Goal: Register for event/course

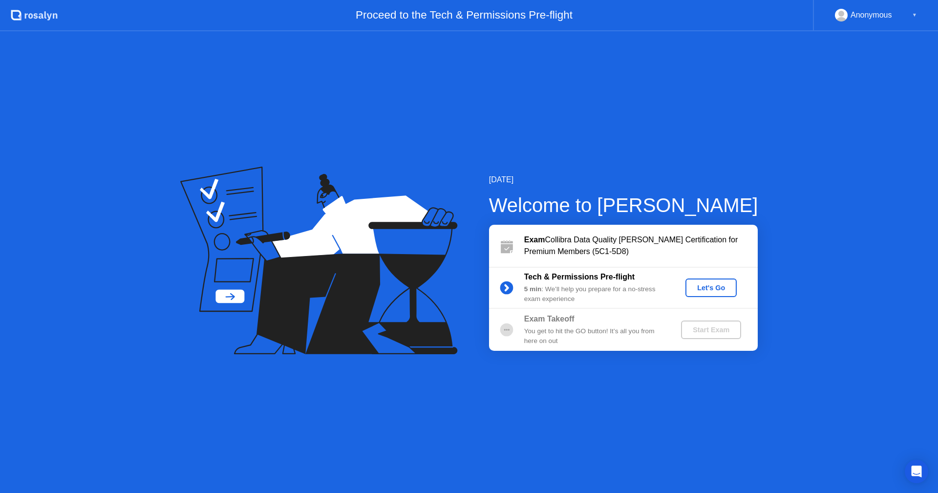
click at [709, 285] on div "Let's Go" at bounding box center [711, 288] width 43 height 8
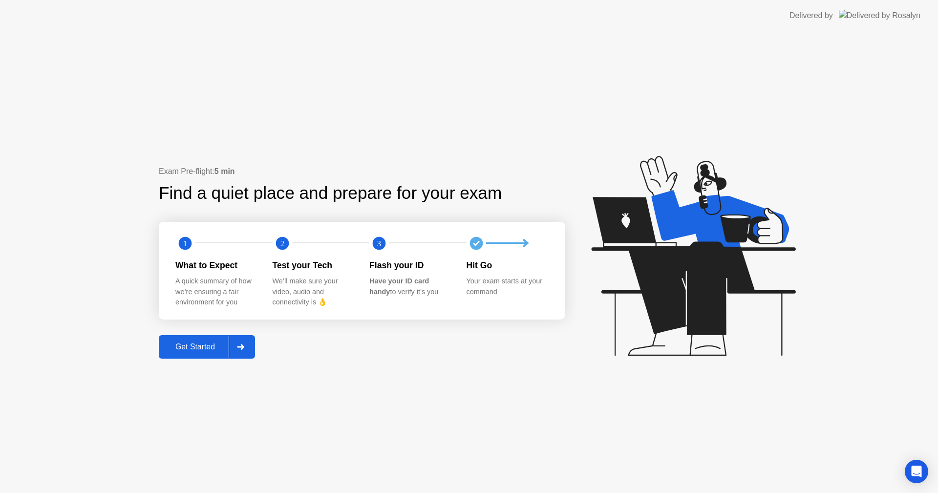
click at [205, 343] on div "Get Started" at bounding box center [195, 347] width 67 height 9
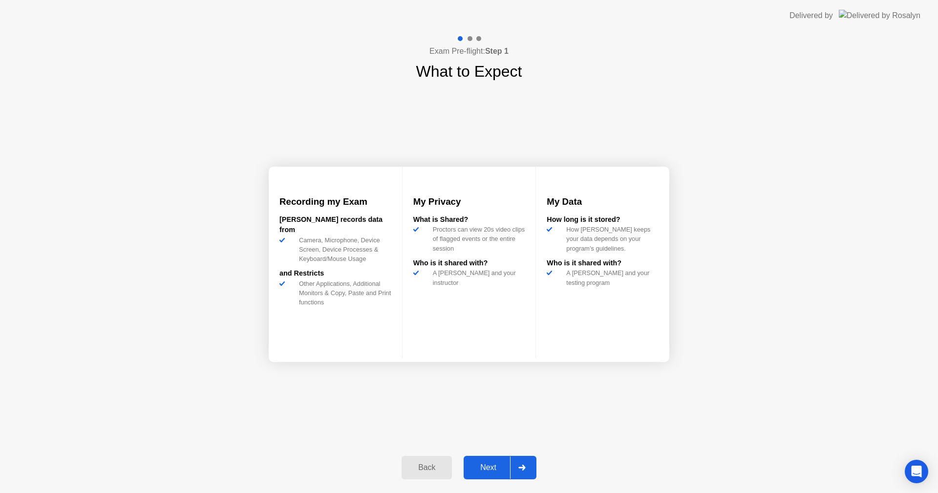
click at [494, 463] on div "Next" at bounding box center [488, 467] width 43 height 9
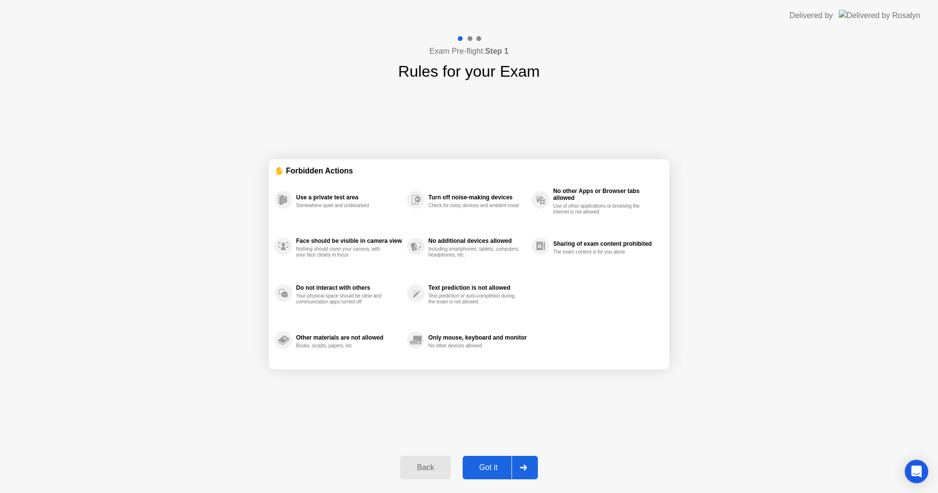
click at [495, 464] on div "Got it" at bounding box center [489, 467] width 46 height 9
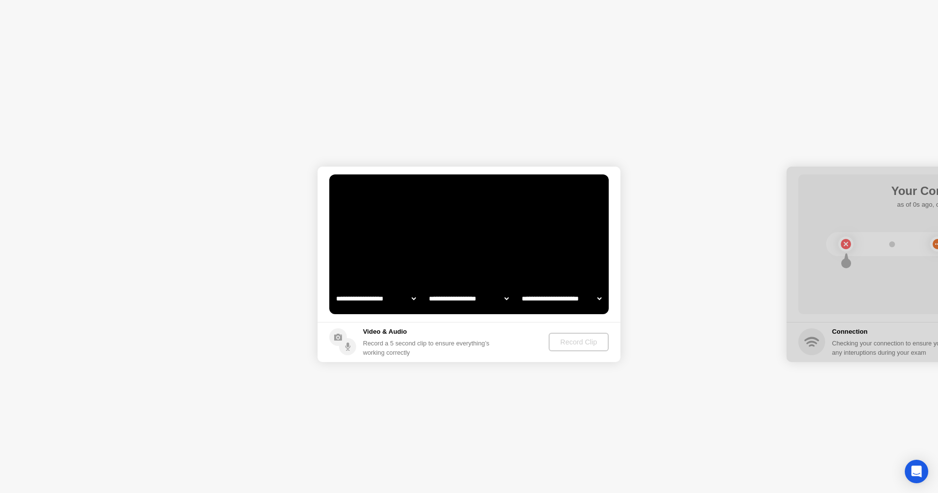
select select "**********"
select select "*******"
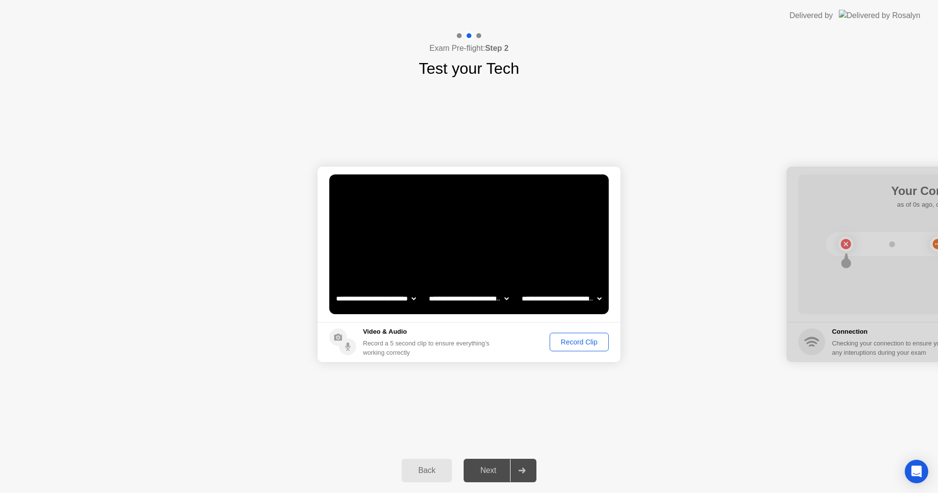
click at [574, 341] on div "Record Clip" at bounding box center [579, 342] width 52 height 8
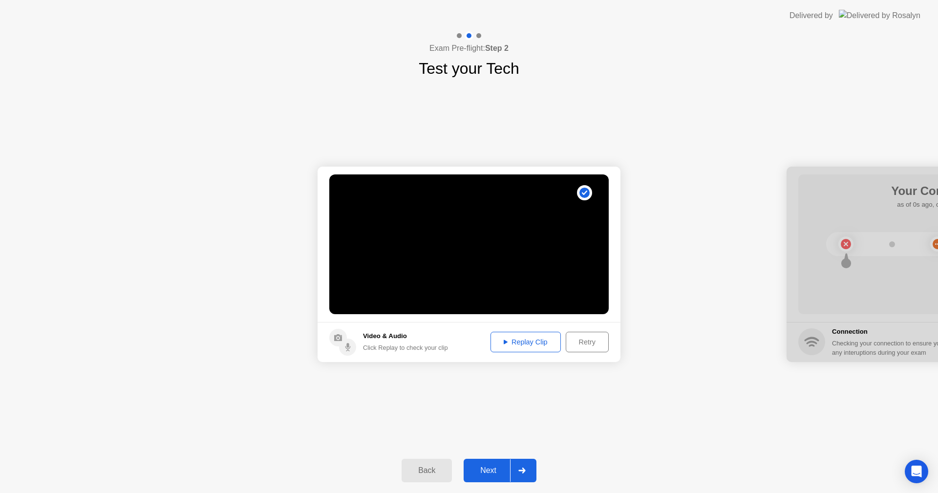
click at [541, 345] on div "Replay Clip" at bounding box center [526, 342] width 64 height 8
click at [489, 466] on div "Next" at bounding box center [488, 470] width 43 height 9
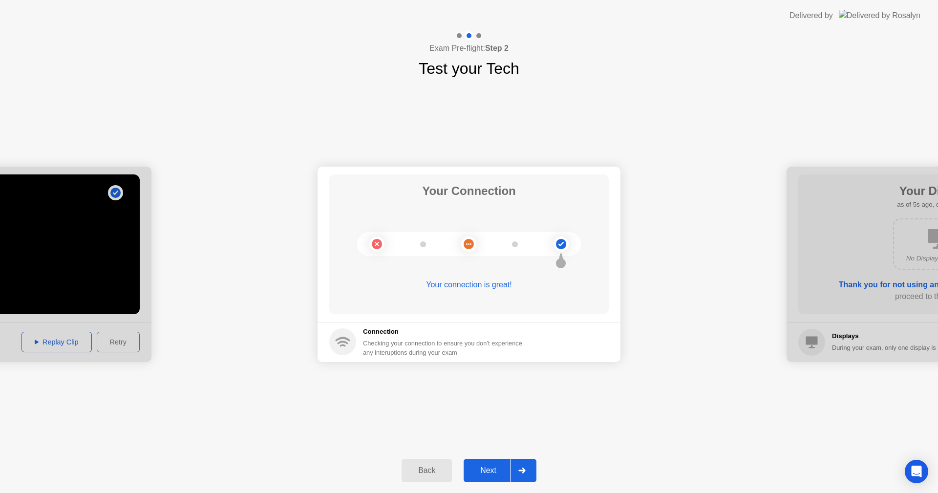
click at [488, 466] on div "Next" at bounding box center [488, 470] width 43 height 9
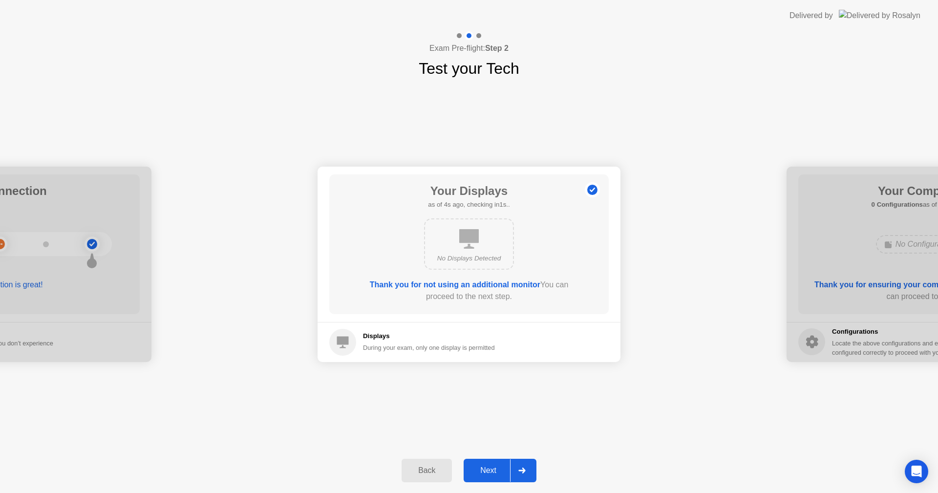
click at [485, 466] on div "Next" at bounding box center [488, 470] width 43 height 9
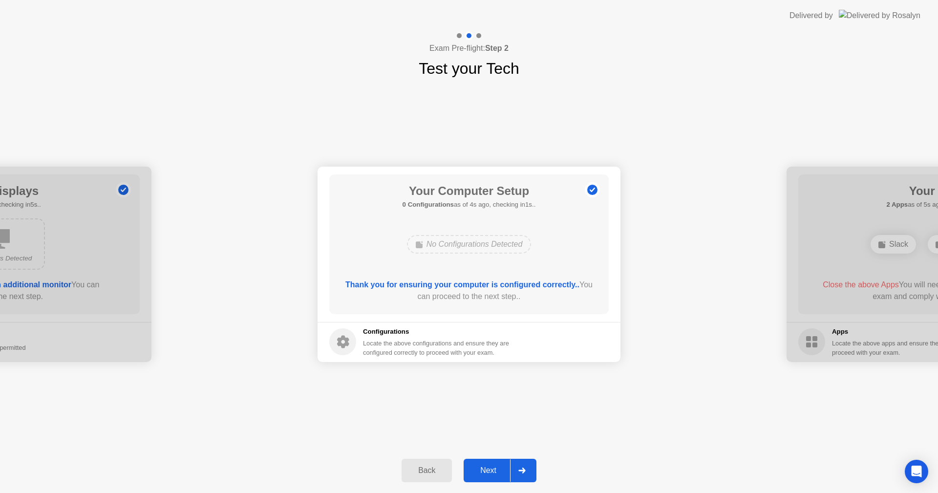
click at [479, 464] on button "Next" at bounding box center [500, 470] width 73 height 23
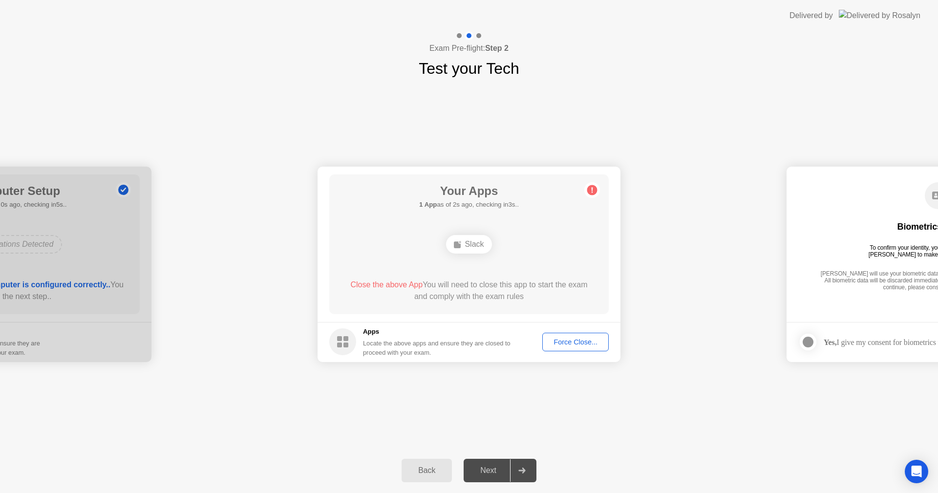
click at [410, 418] on div "**********" at bounding box center [469, 264] width 938 height 368
click at [494, 468] on div "Next" at bounding box center [488, 470] width 43 height 9
click at [563, 342] on div "Force Close..." at bounding box center [576, 342] width 60 height 8
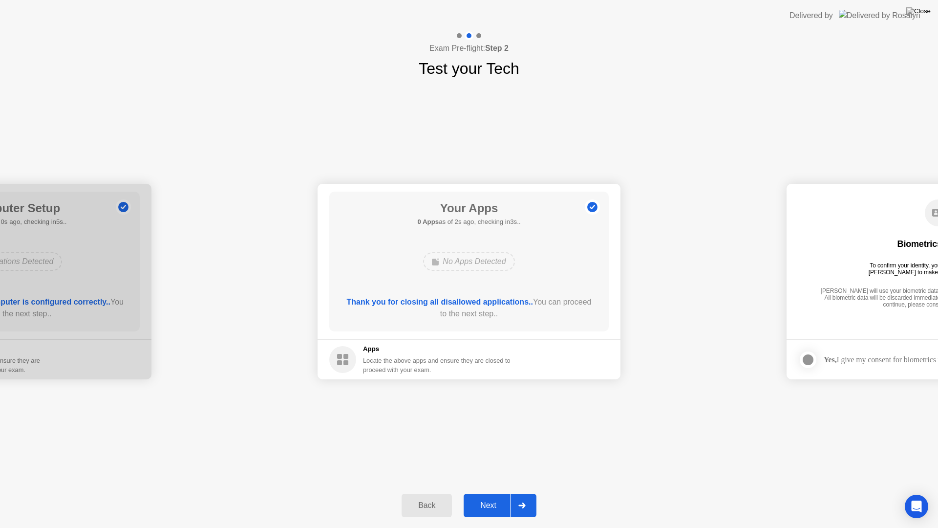
click at [484, 493] on div "Next" at bounding box center [488, 505] width 43 height 9
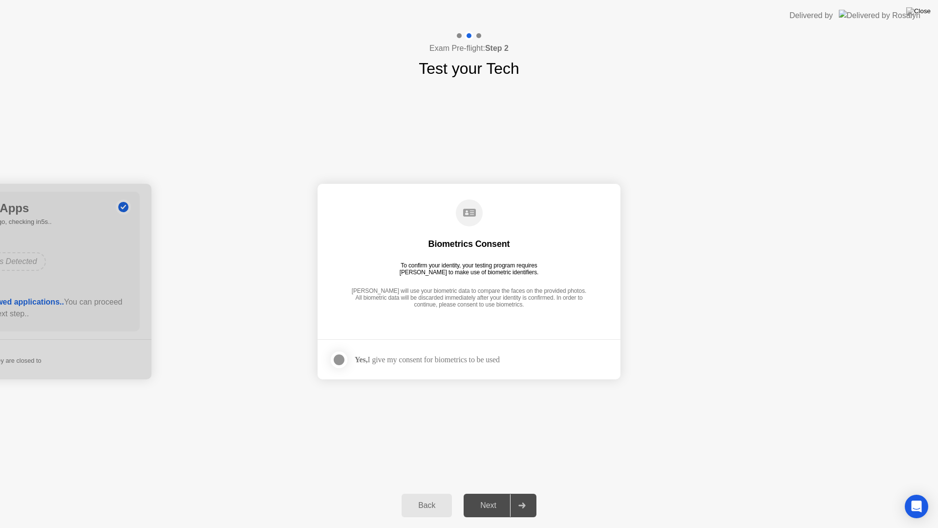
click at [498, 493] on div "Next" at bounding box center [488, 505] width 43 height 9
click at [489, 493] on div "Next" at bounding box center [488, 505] width 43 height 9
click at [426, 358] on div "Yes, I give my consent for biometrics to be used" at bounding box center [427, 359] width 145 height 9
click at [344, 362] on div at bounding box center [339, 360] width 12 height 12
click at [484, 493] on div "Next" at bounding box center [488, 505] width 43 height 9
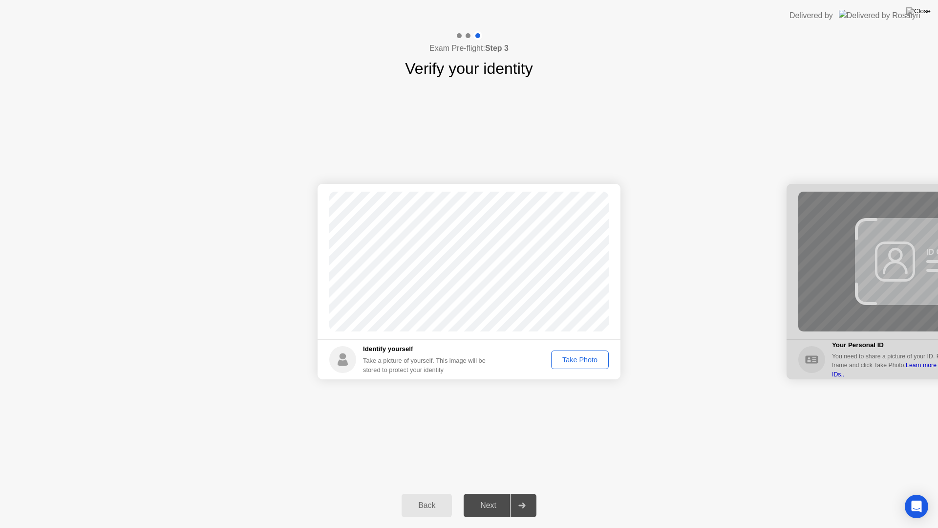
click at [578, 356] on div "Take Photo" at bounding box center [580, 360] width 51 height 8
click at [498, 493] on div "Next" at bounding box center [488, 505] width 43 height 9
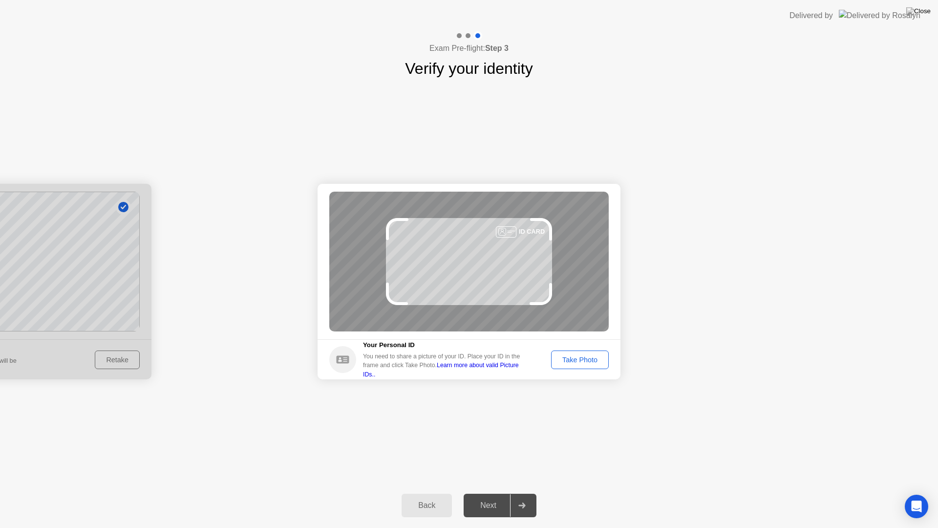
click at [581, 363] on div "Take Photo" at bounding box center [580, 360] width 51 height 8
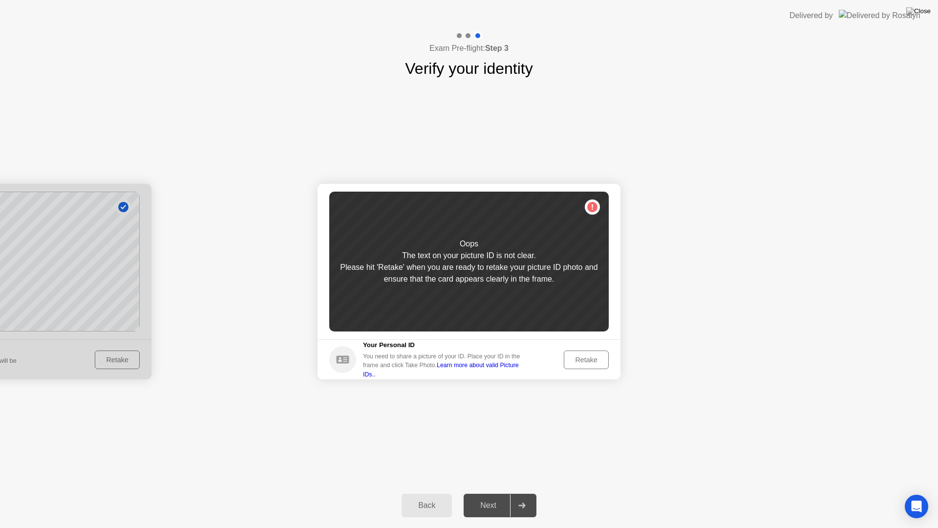
click at [583, 353] on button "Retake" at bounding box center [586, 359] width 45 height 19
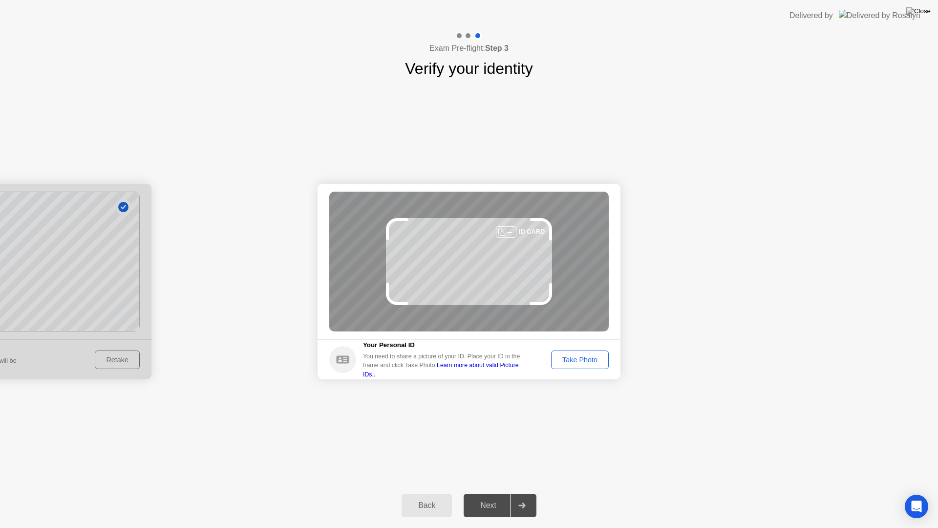
click at [565, 357] on div "Take Photo" at bounding box center [580, 360] width 51 height 8
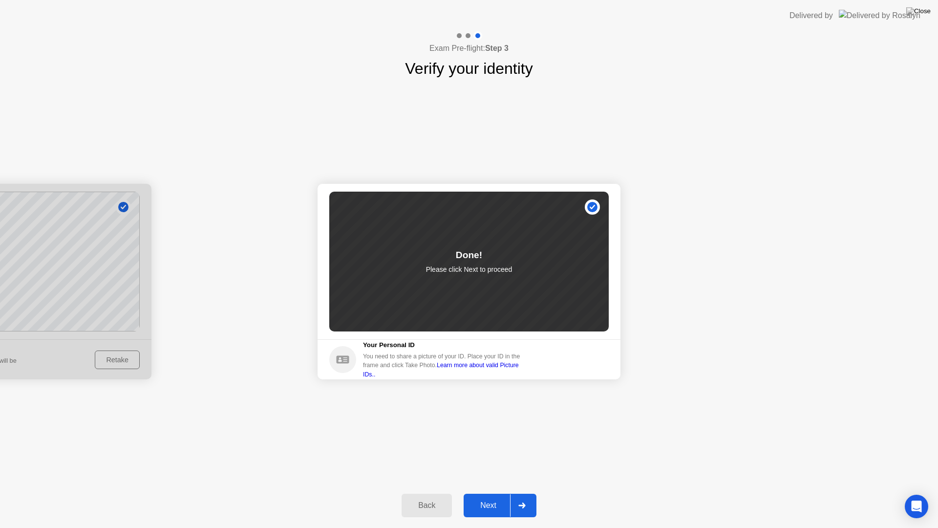
click at [481, 493] on div "Next" at bounding box center [488, 505] width 43 height 9
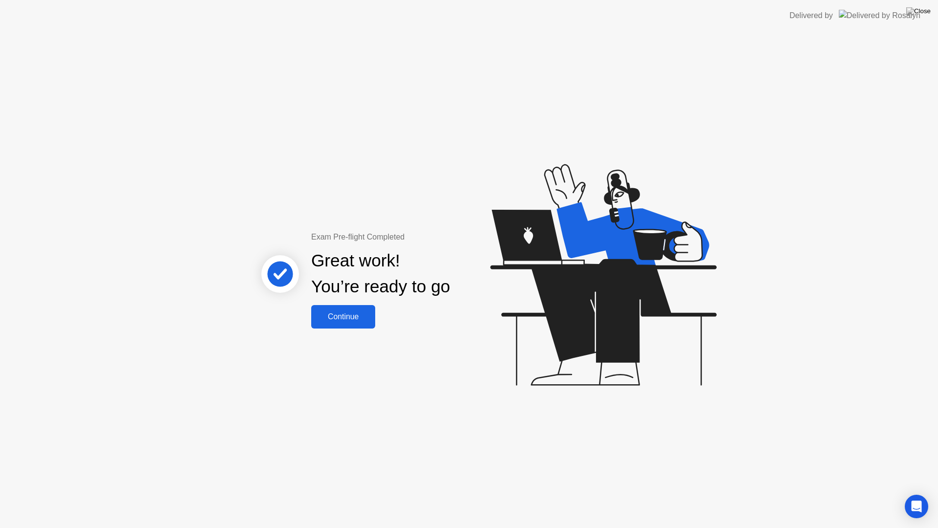
click at [343, 321] on div "Continue" at bounding box center [343, 316] width 58 height 9
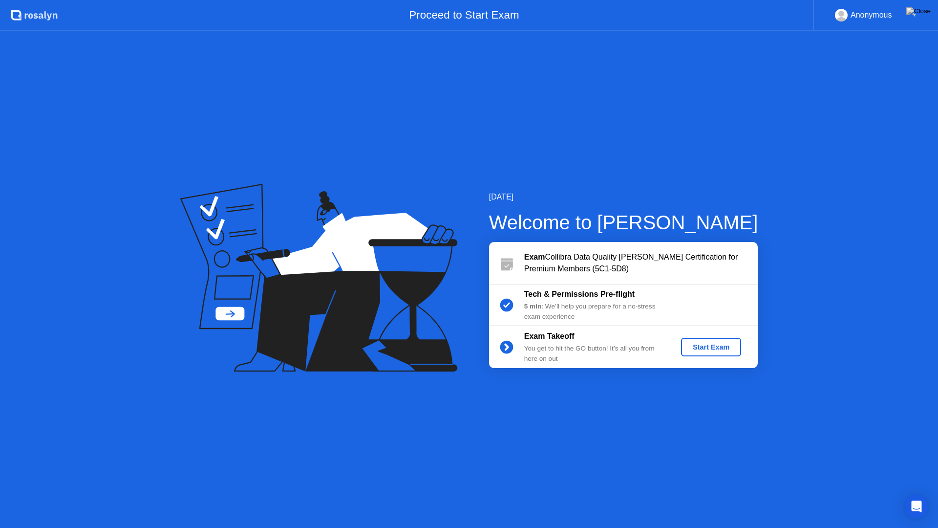
click at [708, 348] on div "Start Exam" at bounding box center [711, 347] width 52 height 8
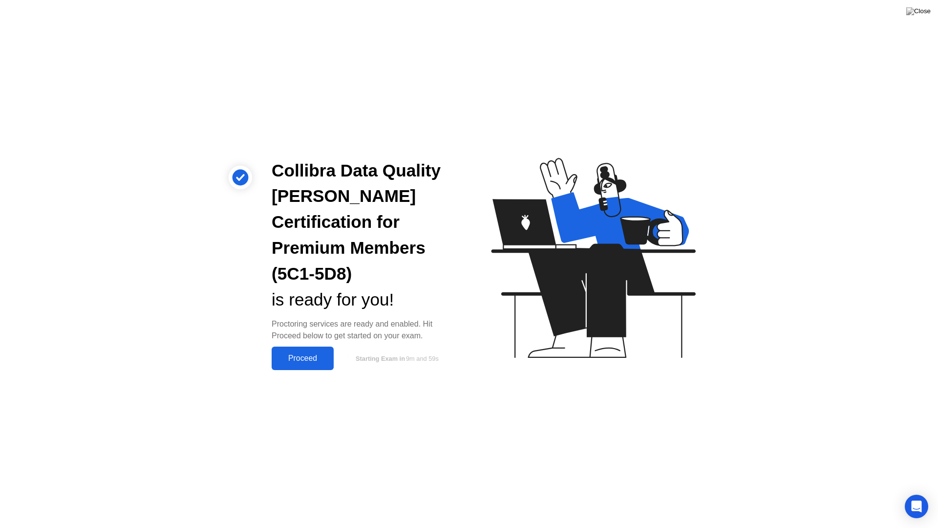
click at [295, 346] on button "Proceed" at bounding box center [303, 357] width 62 height 23
